Goal: Information Seeking & Learning: Learn about a topic

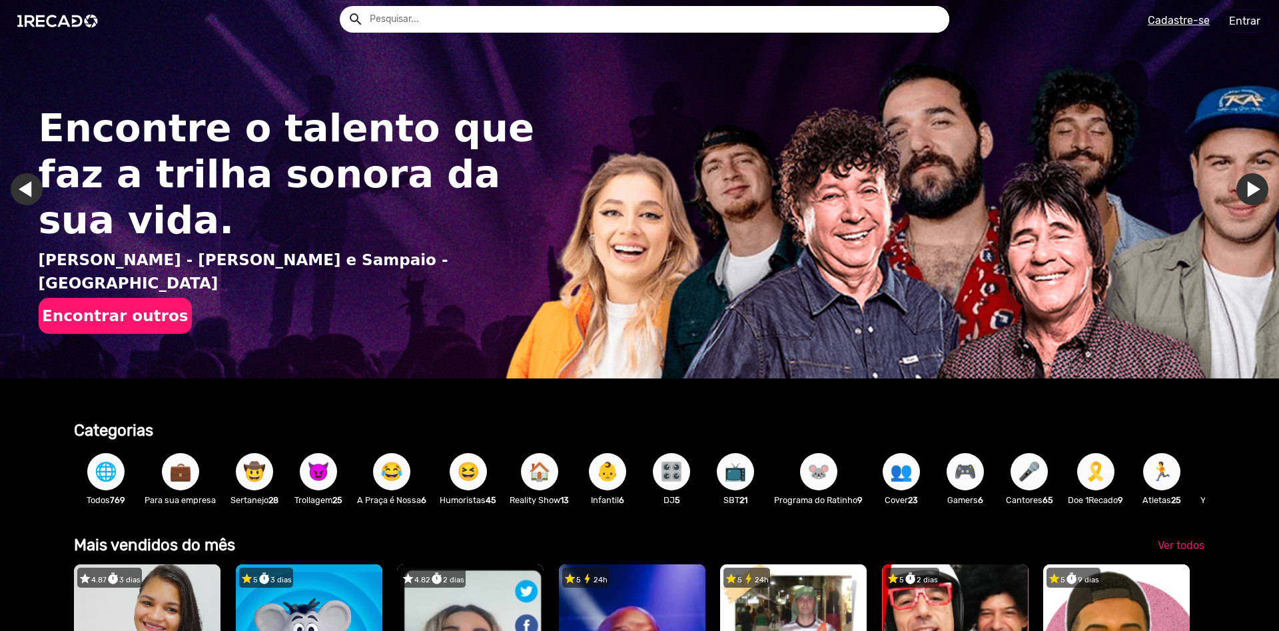
click at [1255, 194] on link "Ir para o próximo slide" at bounding box center [1252, 189] width 32 height 32
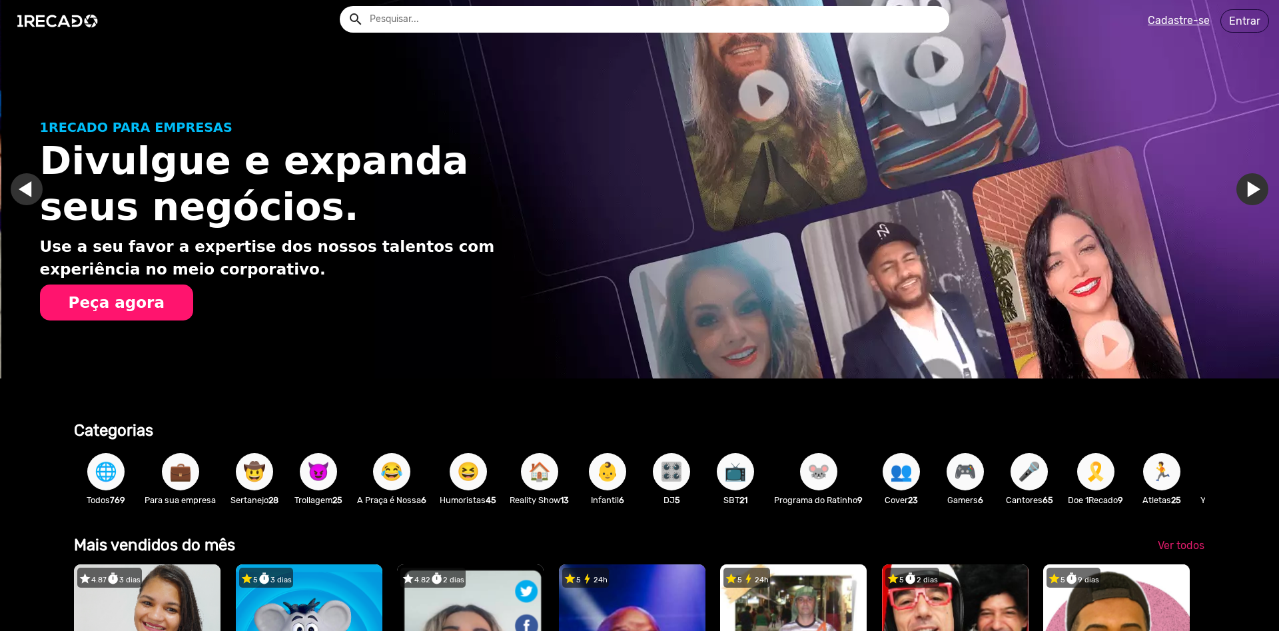
click at [1255, 194] on link "Ir para o próximo slide" at bounding box center [1253, 189] width 32 height 32
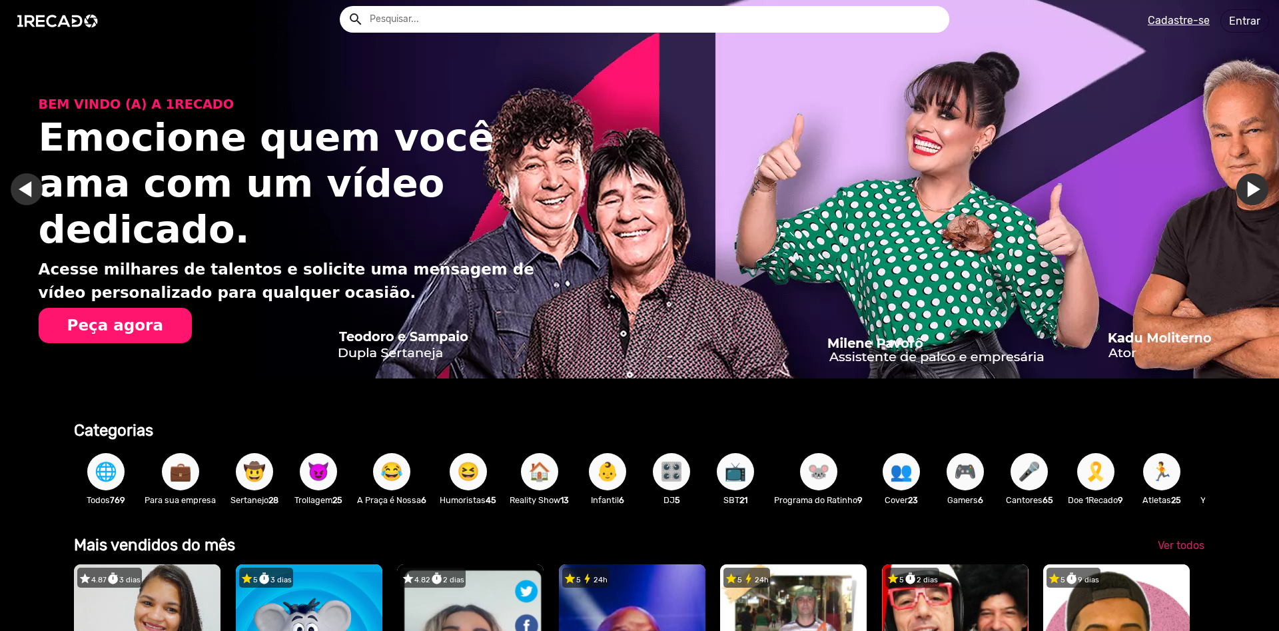
click at [1256, 190] on link "Ir para o próximo slide" at bounding box center [1252, 189] width 32 height 32
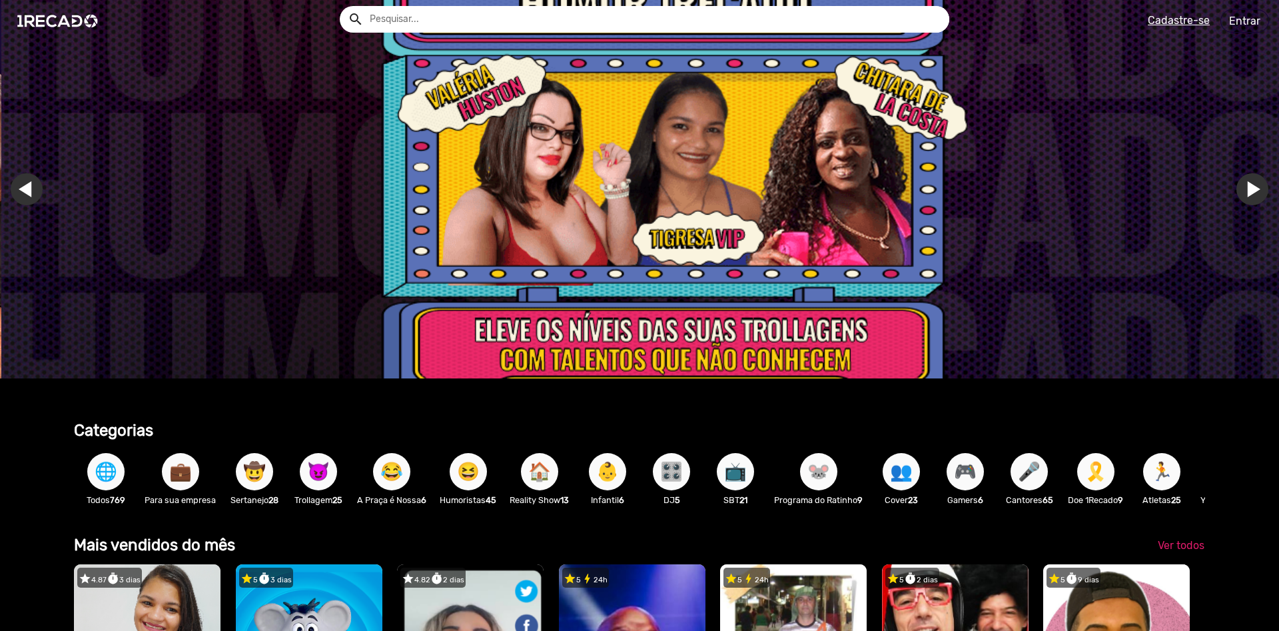
scroll to position [0, 3836]
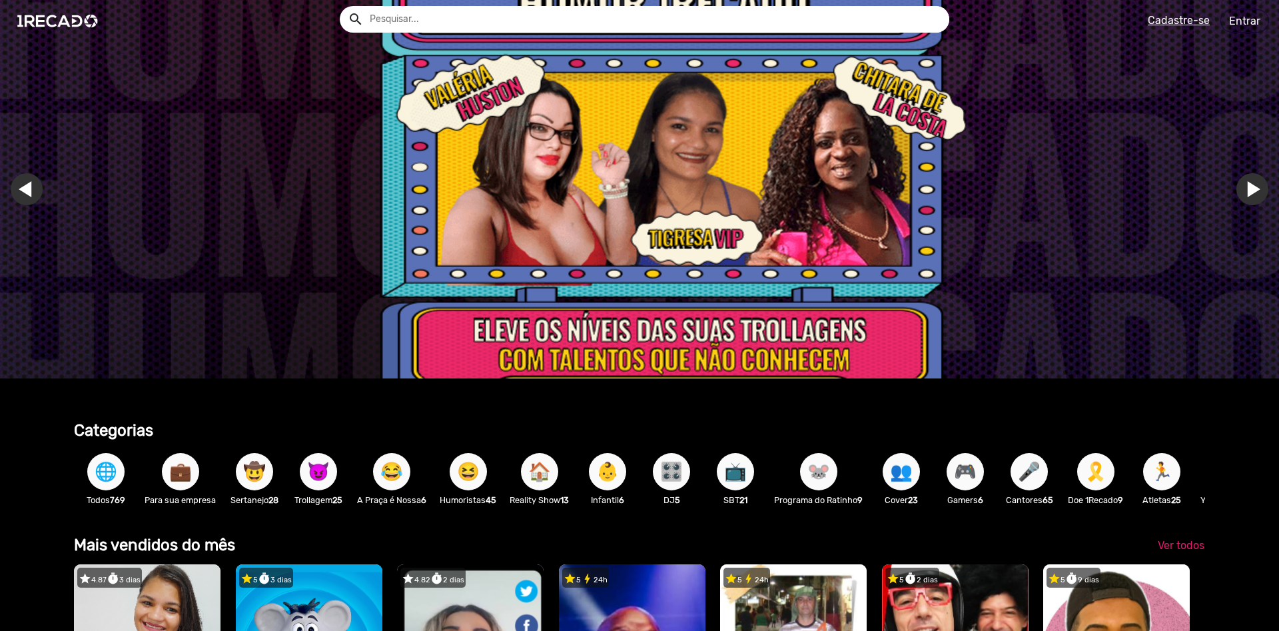
click at [766, 176] on img "Gallery" at bounding box center [639, 189] width 1279 height 378
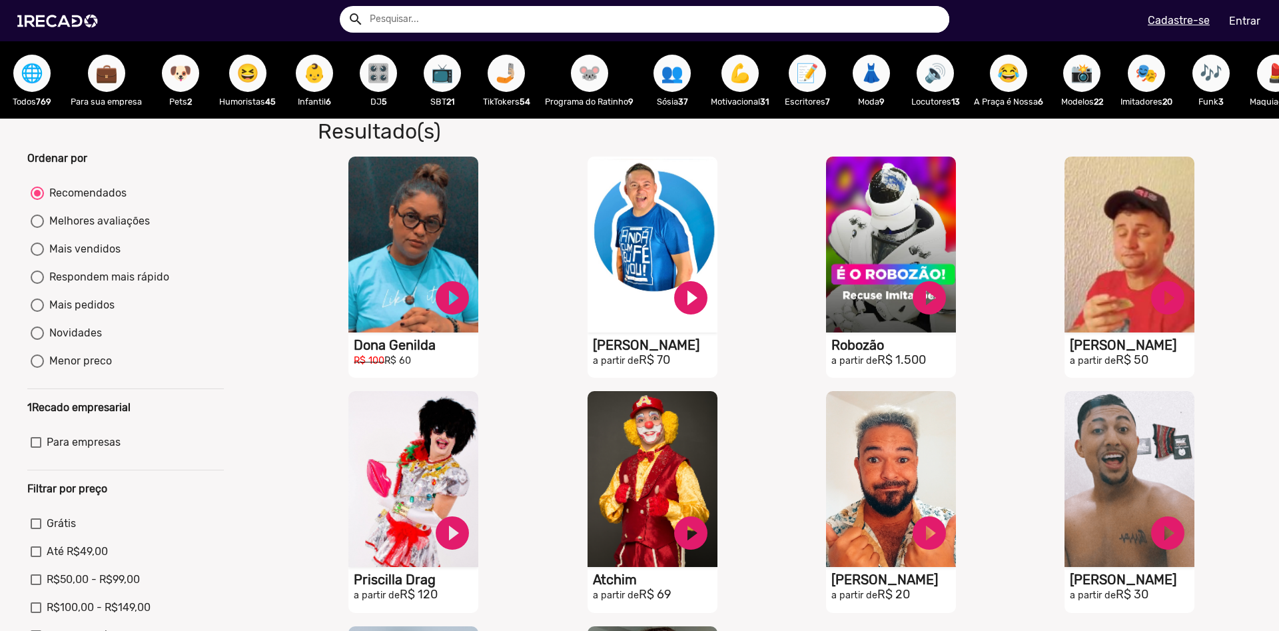
click at [460, 15] on input "text" at bounding box center [654, 19] width 589 height 27
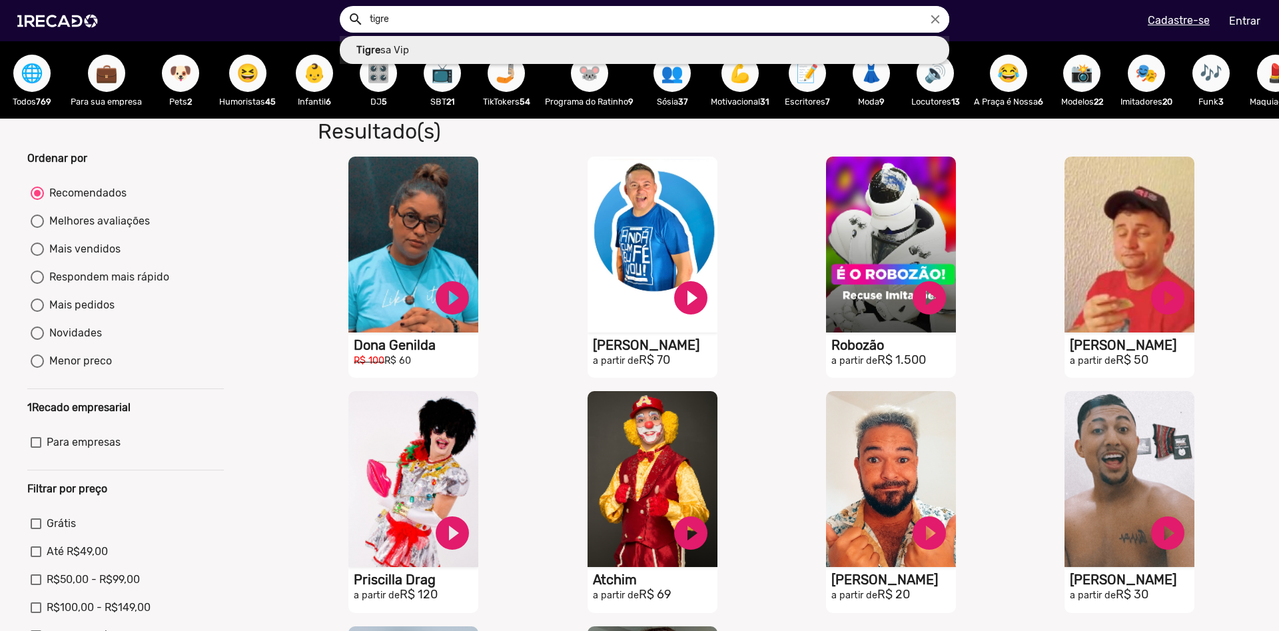
click at [438, 41] on link "Tigre sa Vip" at bounding box center [644, 50] width 609 height 29
type input "Tigresa Vip"
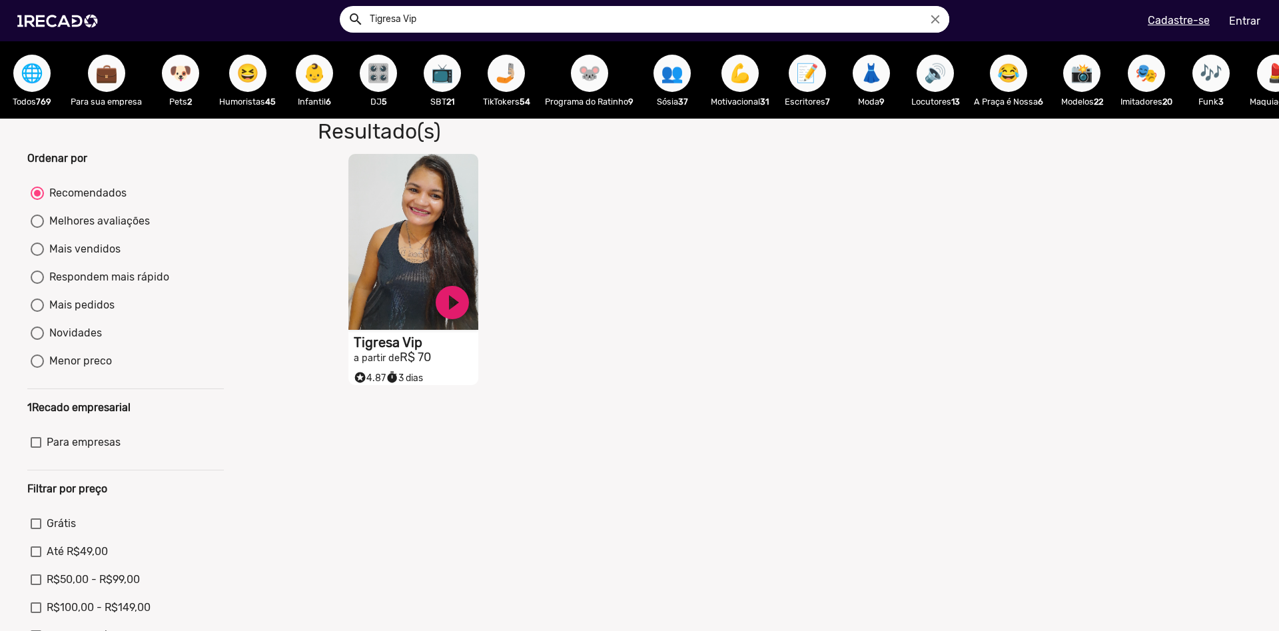
click at [432, 209] on video "S1RECADO vídeos dedicados para fãs e empresas" at bounding box center [413, 242] width 130 height 176
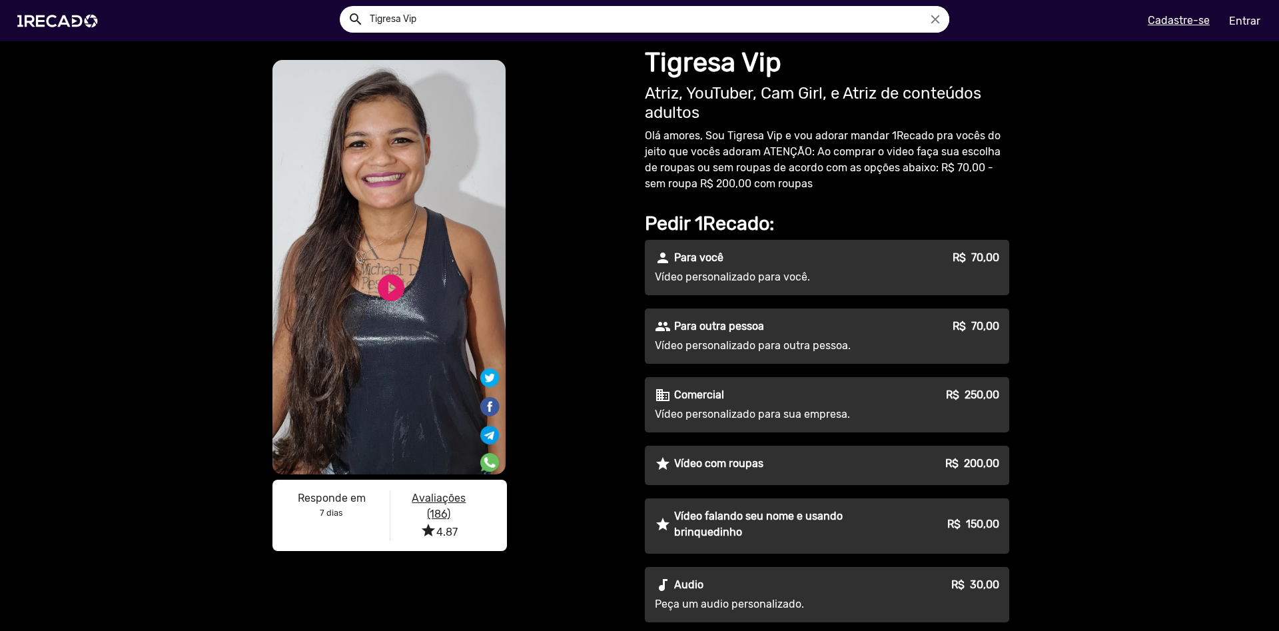
click at [750, 333] on p "Para outra pessoa" at bounding box center [719, 326] width 90 height 16
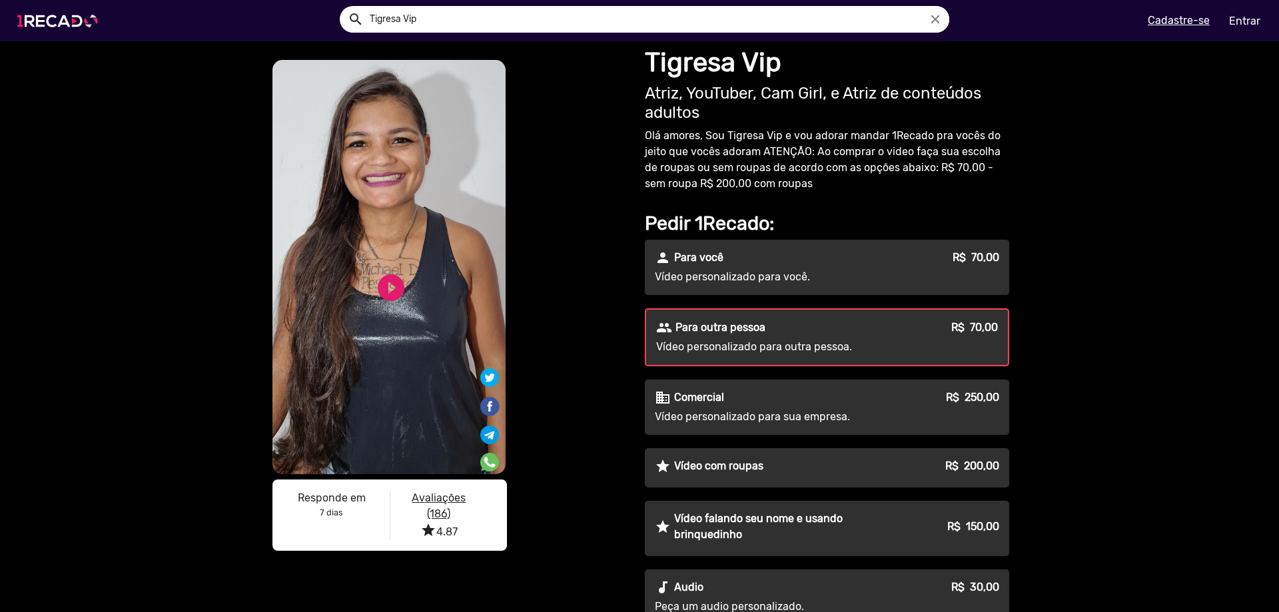
click at [101, 18] on img at bounding box center [60, 21] width 101 height 57
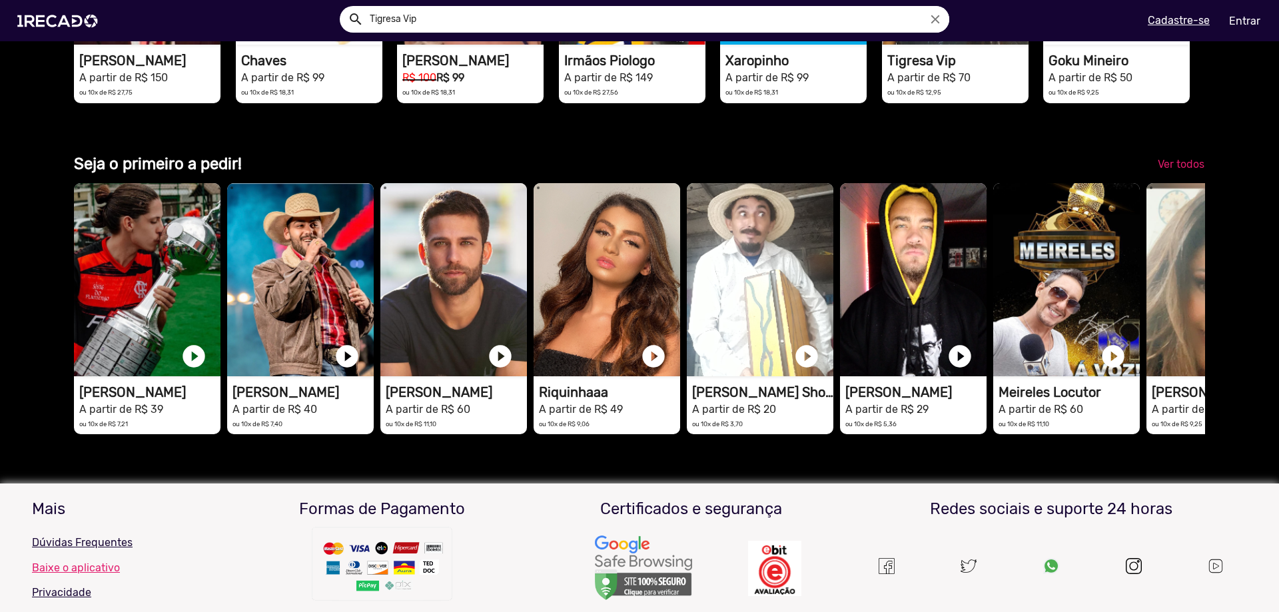
scroll to position [3087, 0]
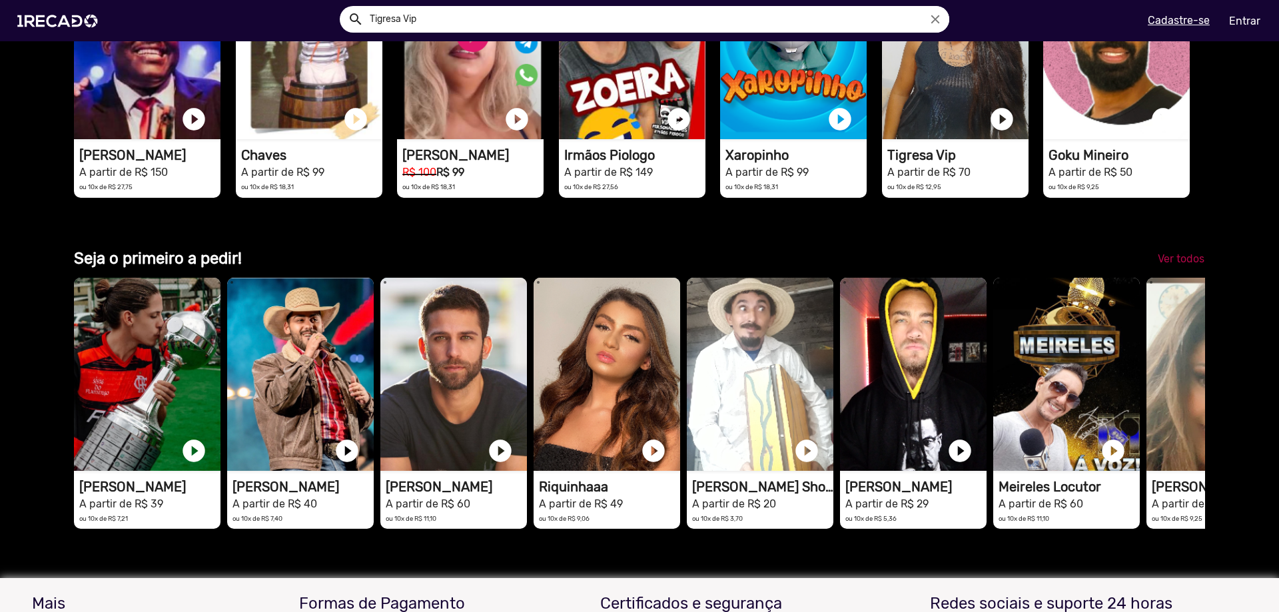
click at [1197, 257] on span "Ver todos" at bounding box center [1180, 258] width 47 height 13
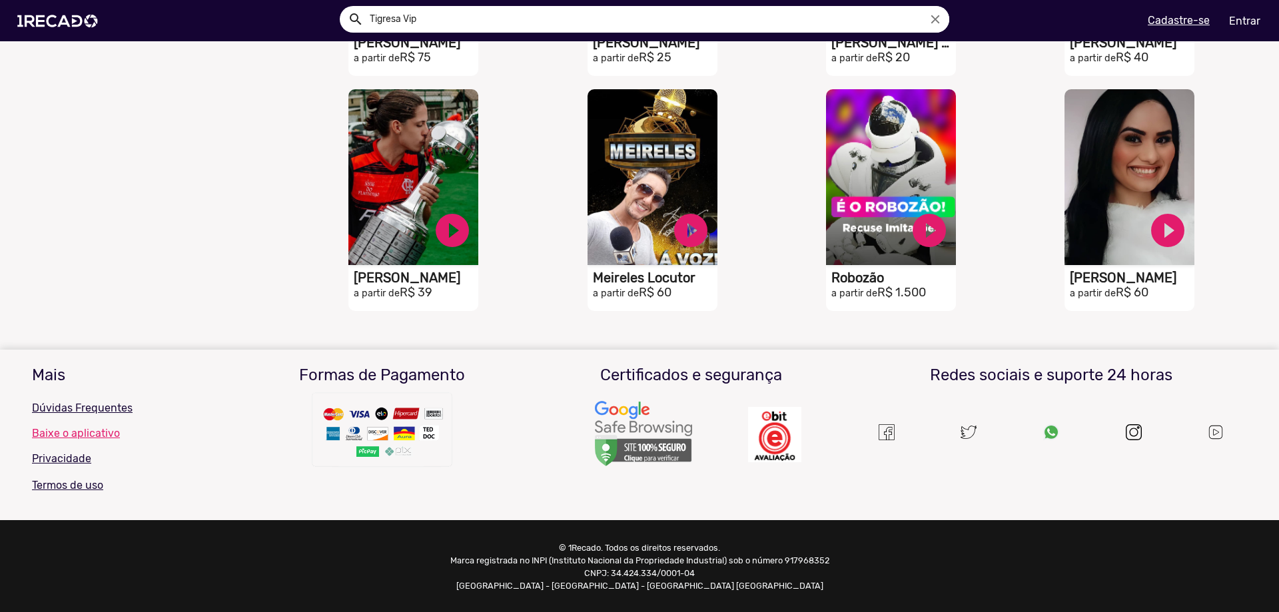
scroll to position [719, 0]
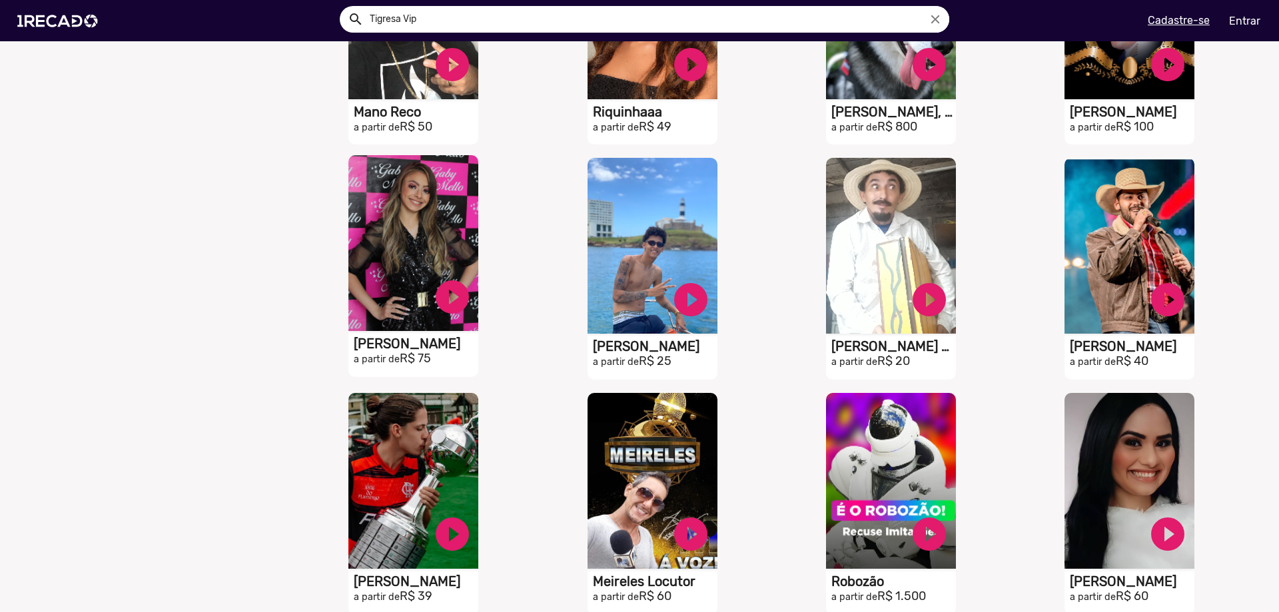
click at [460, 221] on video "S1RECADO vídeos dedicados para fãs e empresas" at bounding box center [413, 243] width 130 height 176
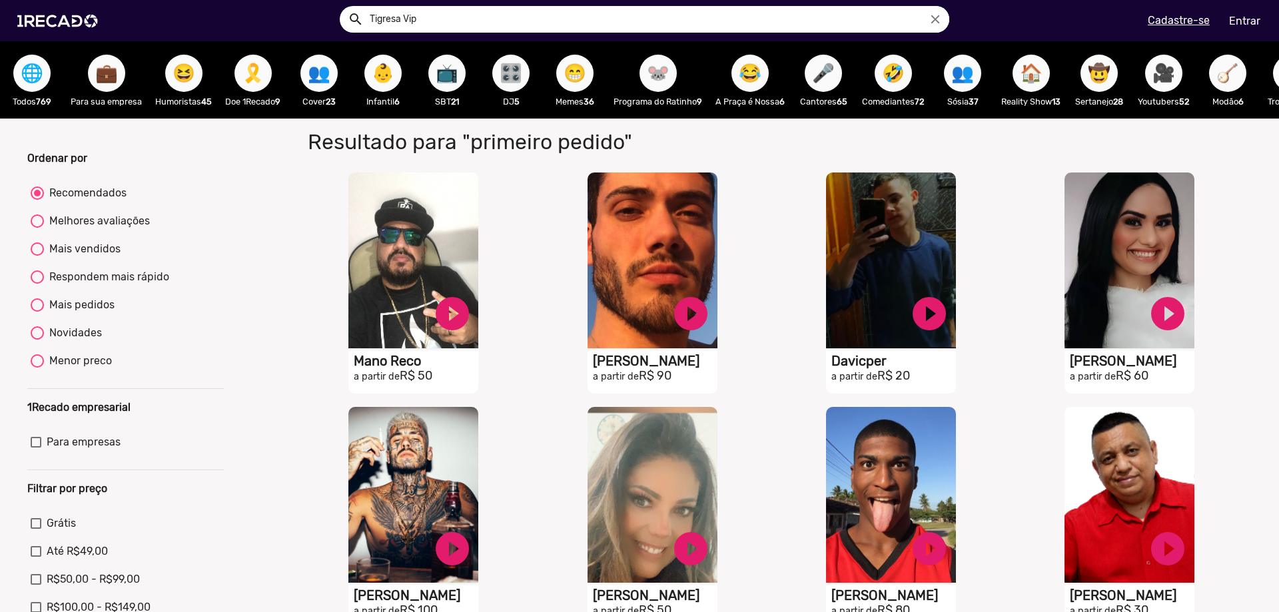
click at [450, 68] on span "📺" at bounding box center [447, 73] width 23 height 37
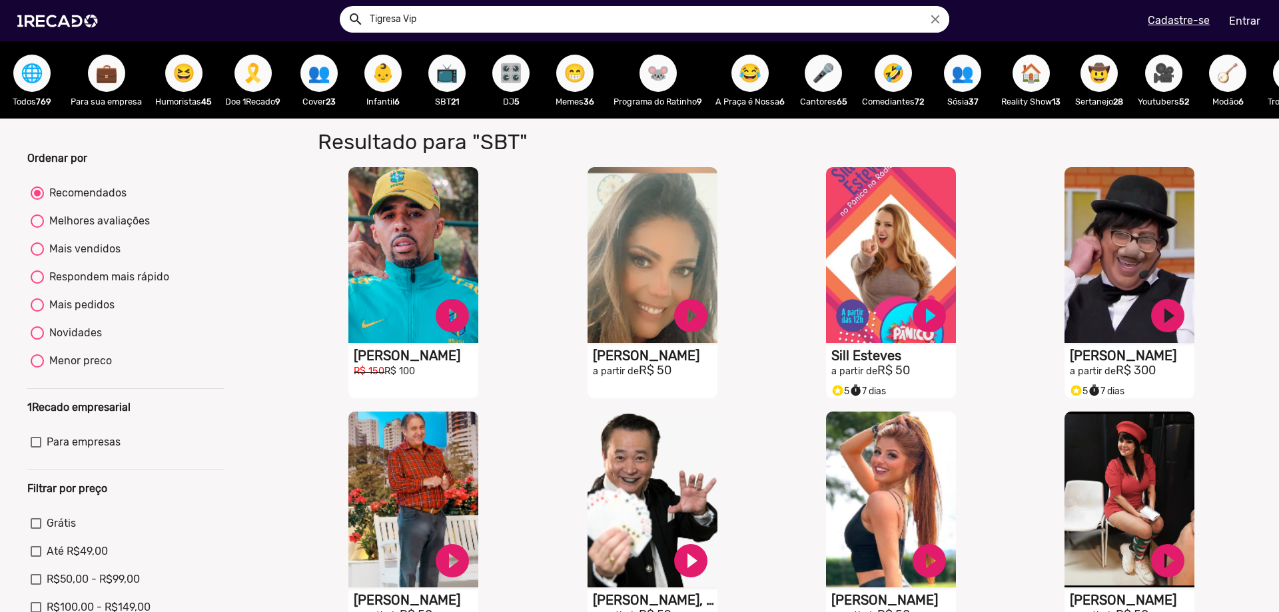
click at [379, 69] on span "👶" at bounding box center [383, 73] width 23 height 37
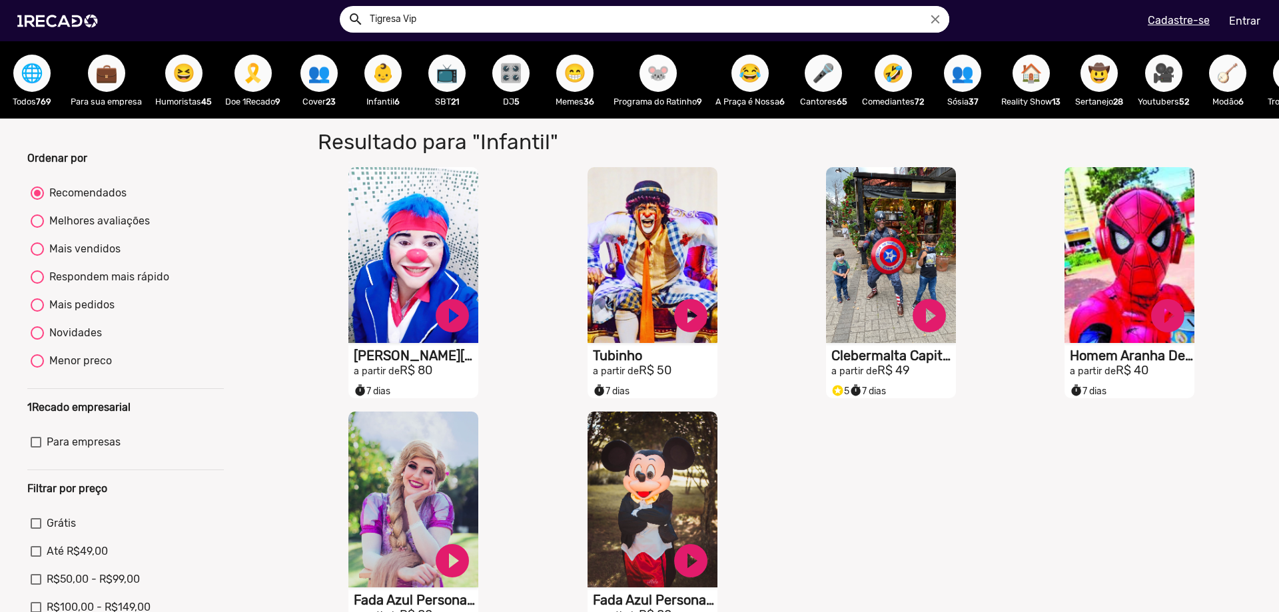
click at [655, 57] on span "🐭" at bounding box center [658, 73] width 23 height 37
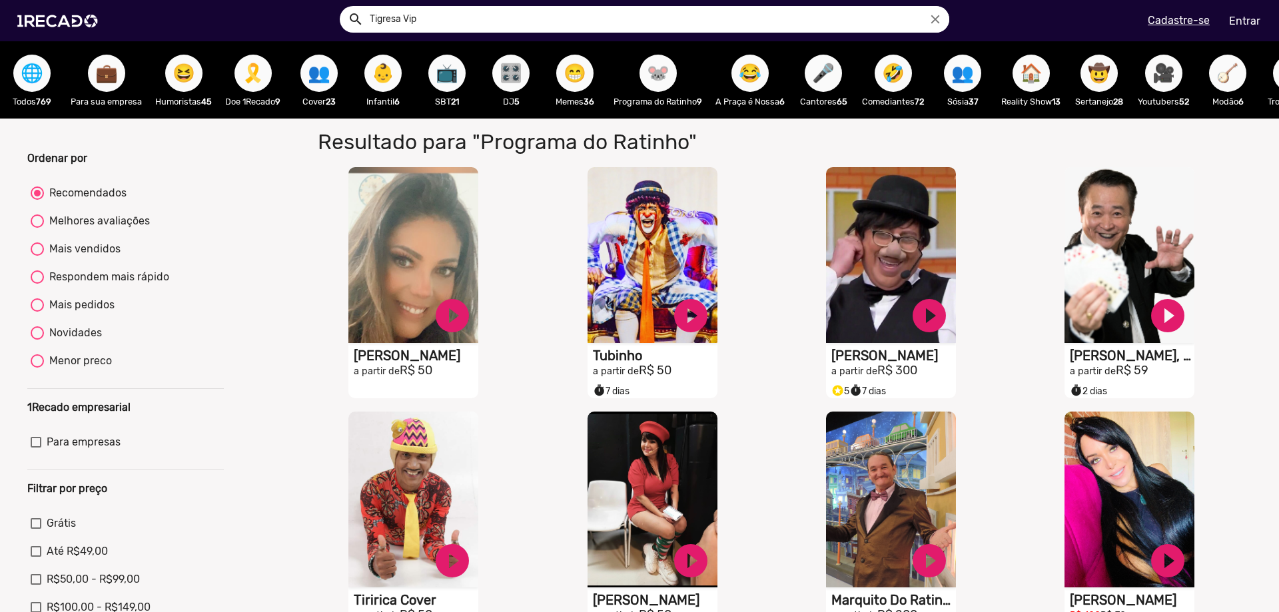
click at [739, 65] on div "😂 A Praça é Nossa 6" at bounding box center [750, 79] width 83 height 77
click at [747, 67] on span "😂" at bounding box center [750, 73] width 23 height 37
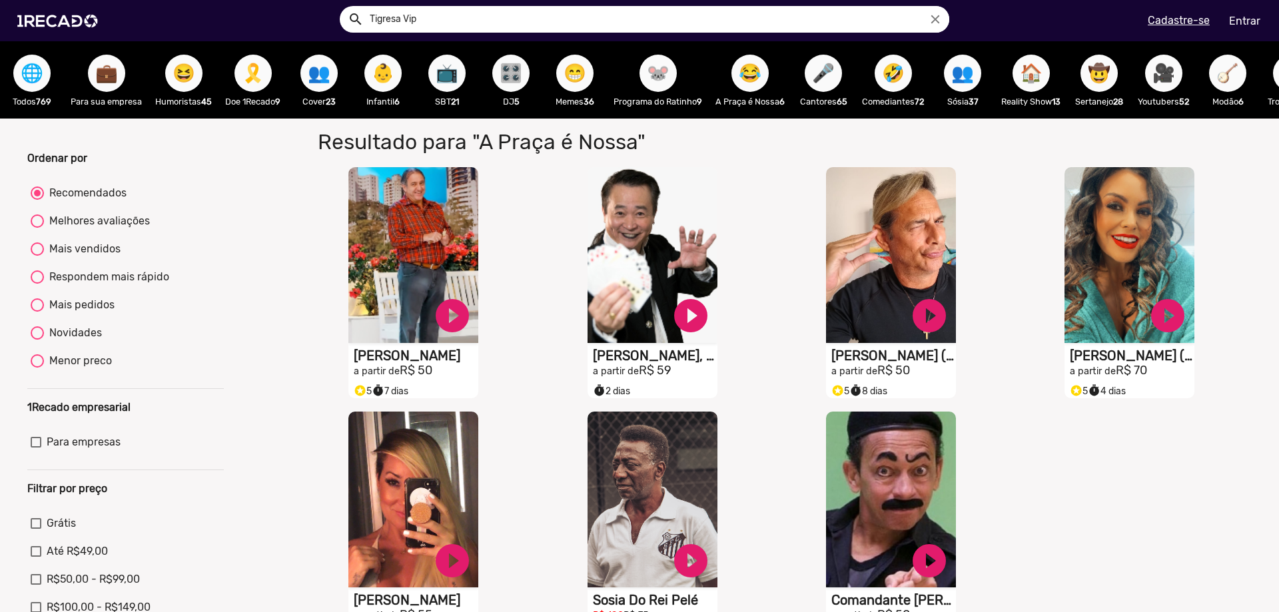
click at [1050, 67] on button "🏠" at bounding box center [1030, 73] width 37 height 37
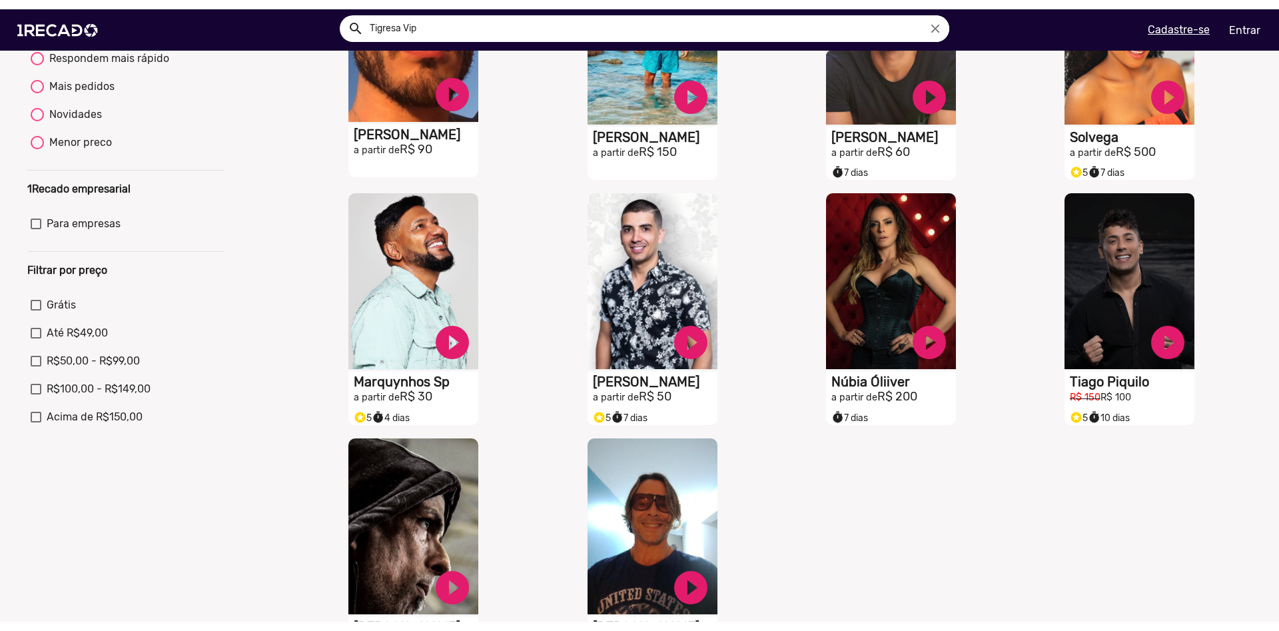
scroll to position [456, 0]
